Goal: Task Accomplishment & Management: Manage account settings

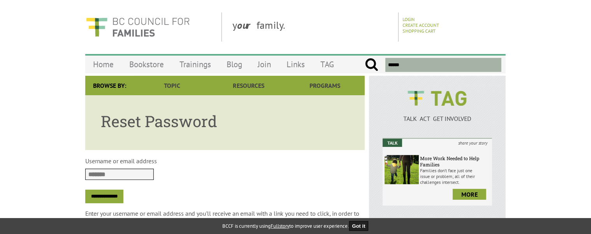
type input "**********"
click at [120, 194] on input "**********" at bounding box center [104, 197] width 38 height 14
